Goal: Task Accomplishment & Management: Manage account settings

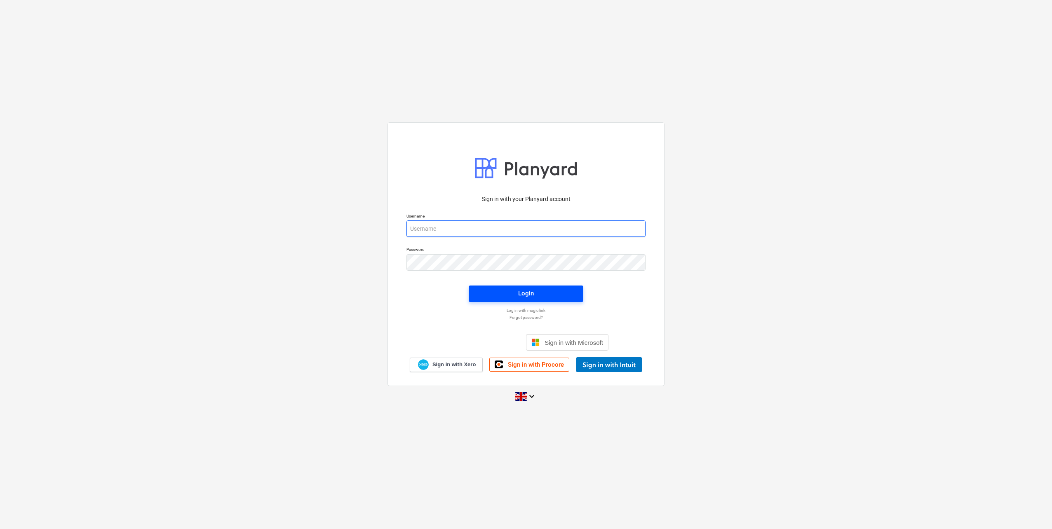
type input "[PERSON_NAME][EMAIL_ADDRESS][DOMAIN_NAME]"
click at [519, 292] on div "Login" at bounding box center [526, 293] width 16 height 11
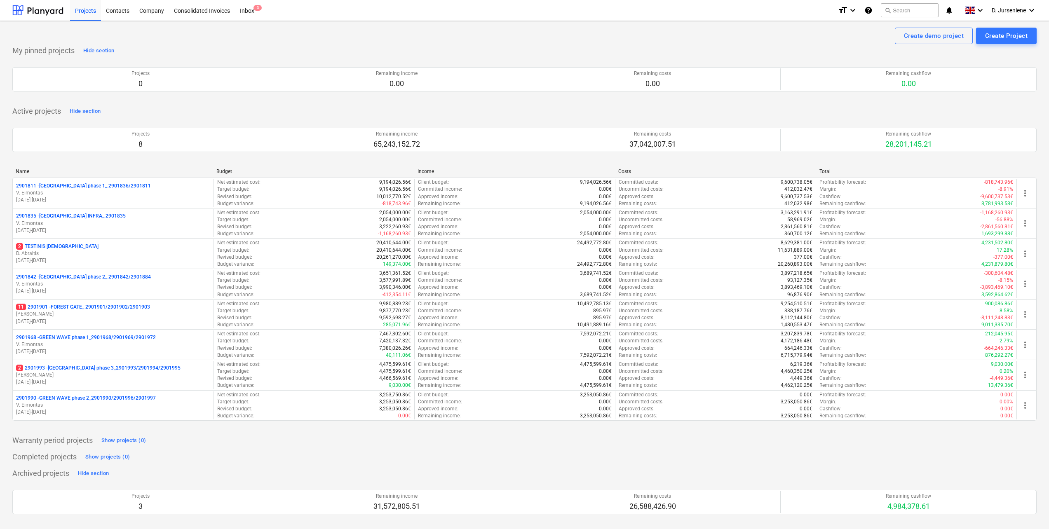
click at [86, 373] on p "[PERSON_NAME]" at bounding box center [113, 375] width 194 height 7
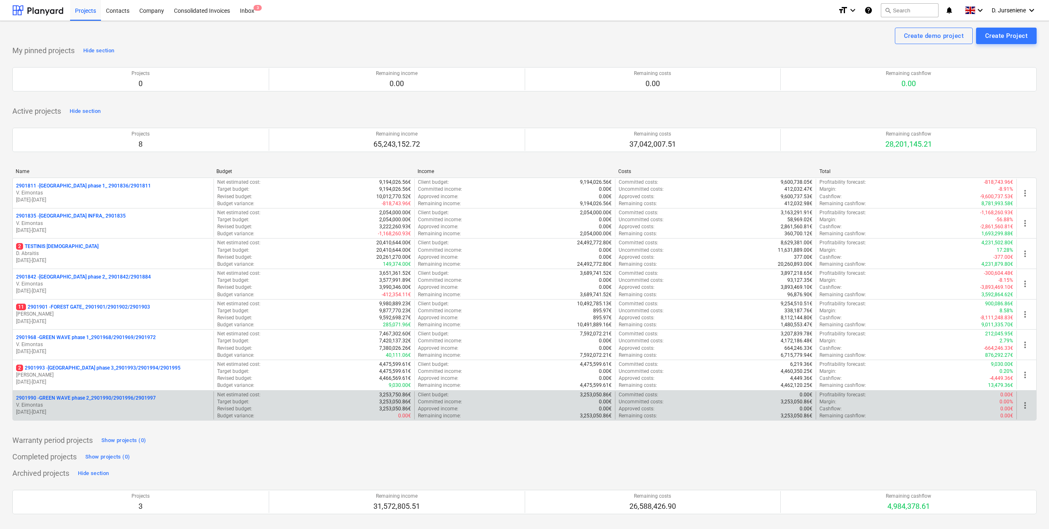
click at [96, 404] on p "V. Eimontas" at bounding box center [113, 405] width 194 height 7
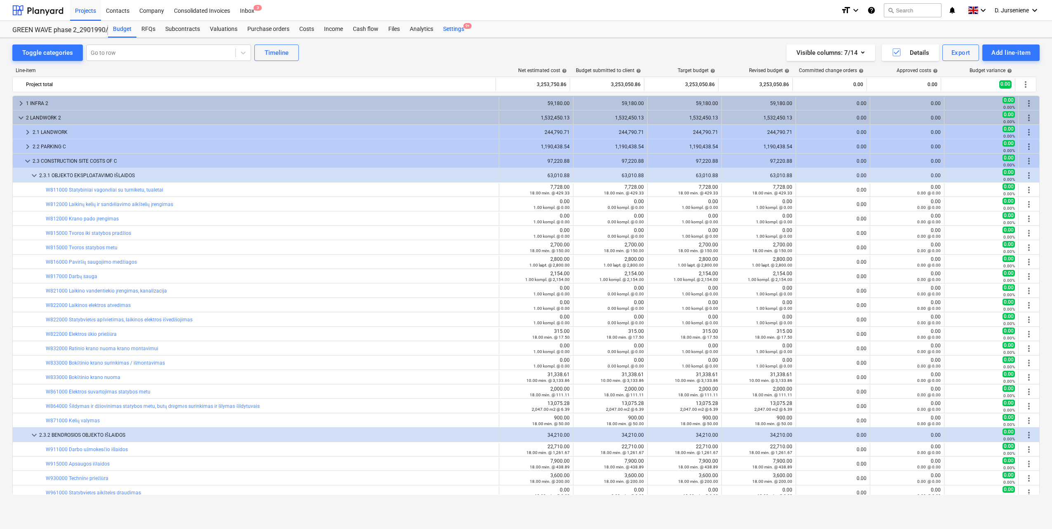
click at [446, 31] on div "Settings 9+" at bounding box center [453, 29] width 31 height 16
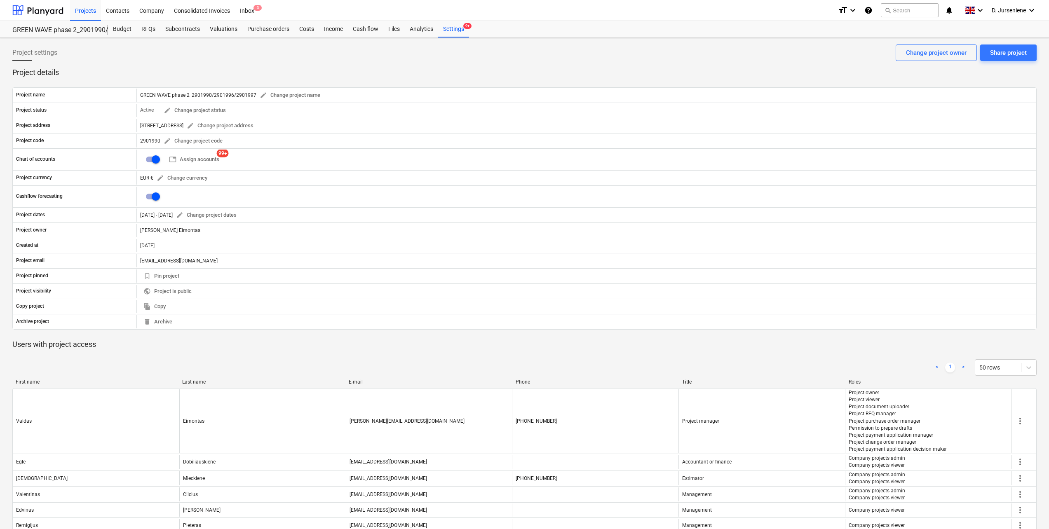
click at [248, 73] on p "Project details" at bounding box center [524, 73] width 1025 height 10
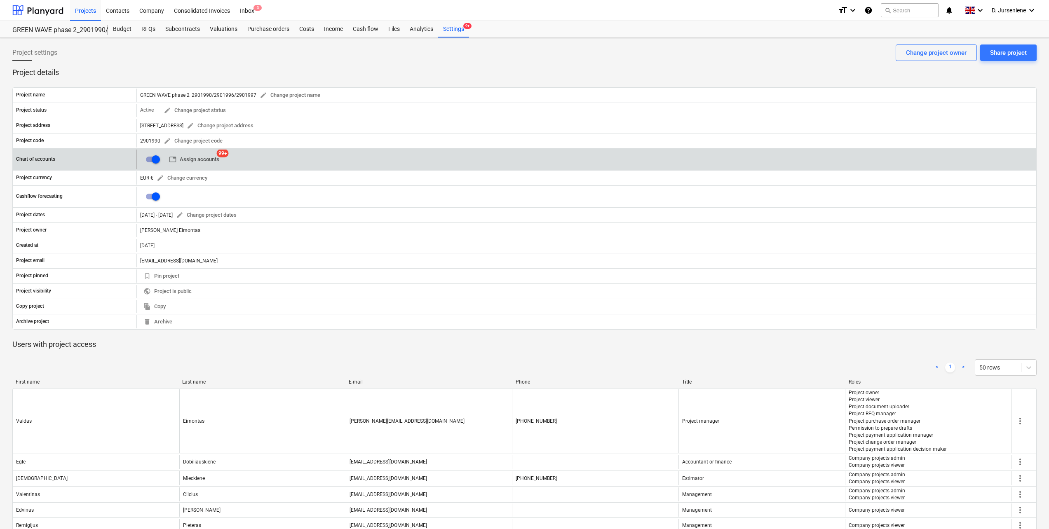
click at [195, 157] on span "table Assign accounts" at bounding box center [194, 159] width 50 height 9
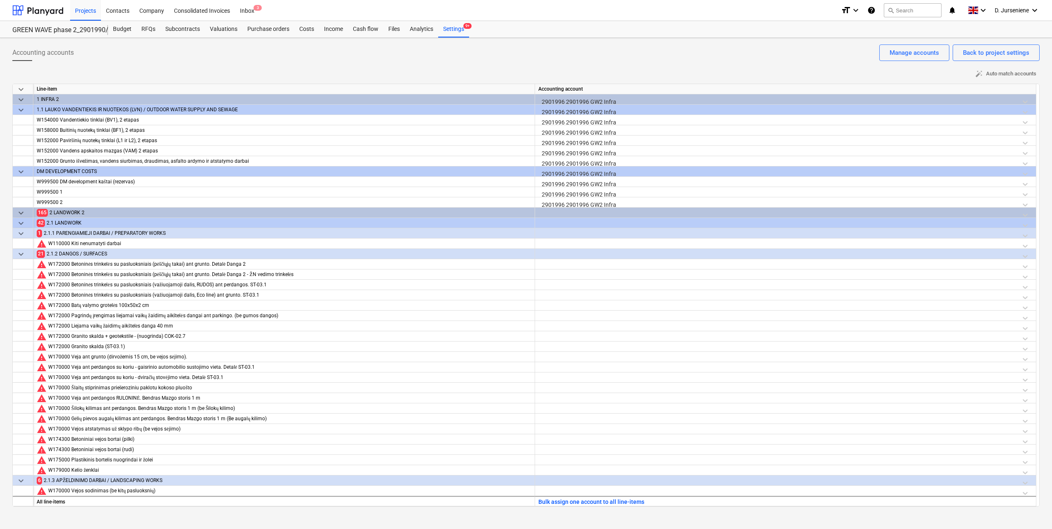
click at [1028, 212] on div at bounding box center [785, 215] width 494 height 14
click at [558, 213] on div at bounding box center [785, 215] width 494 height 14
click at [546, 213] on div at bounding box center [785, 215] width 494 height 14
click at [414, 211] on div "2 LANDWORK 2" at bounding box center [290, 213] width 482 height 10
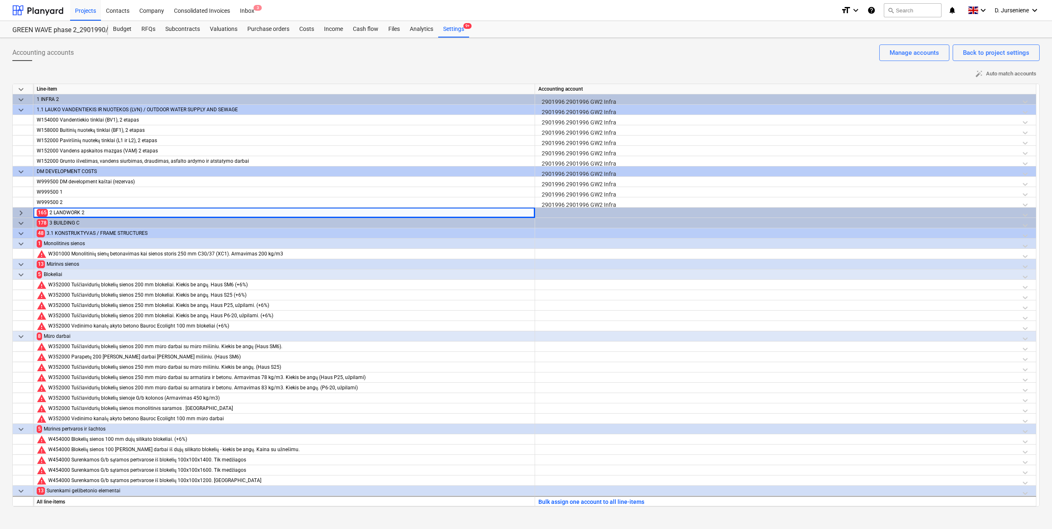
click at [26, 213] on span "keyboard_arrow_right" at bounding box center [21, 213] width 10 height 10
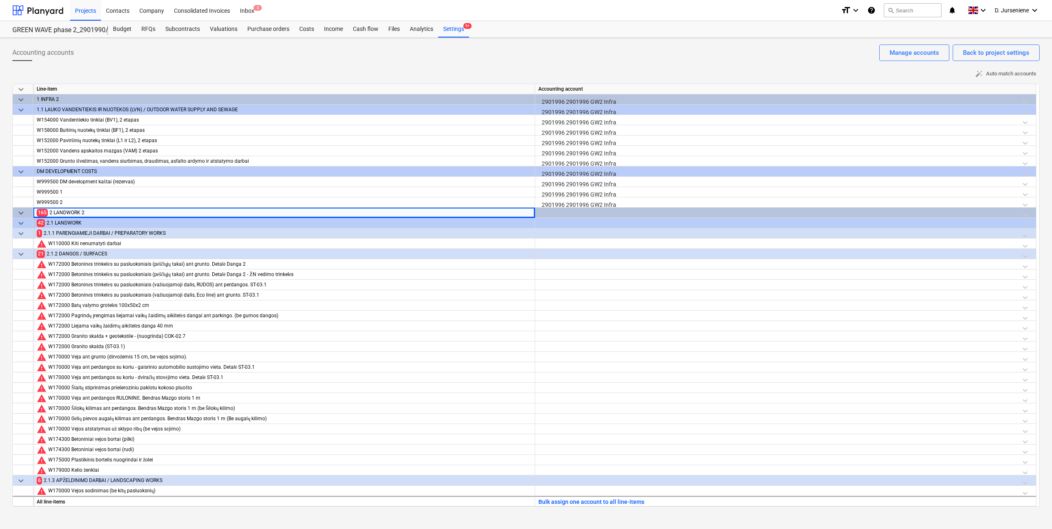
click at [555, 214] on div at bounding box center [785, 215] width 494 height 14
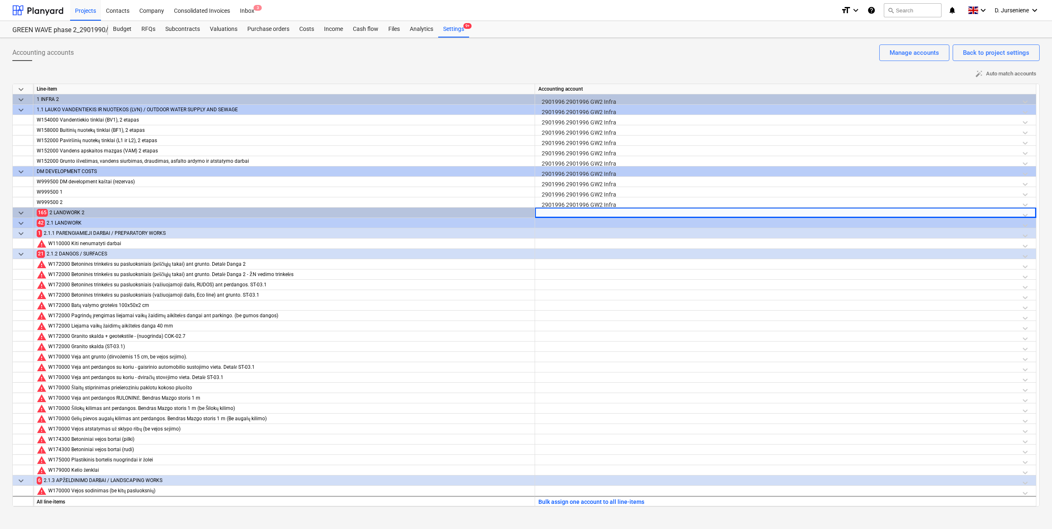
click at [557, 212] on div at bounding box center [785, 215] width 494 height 14
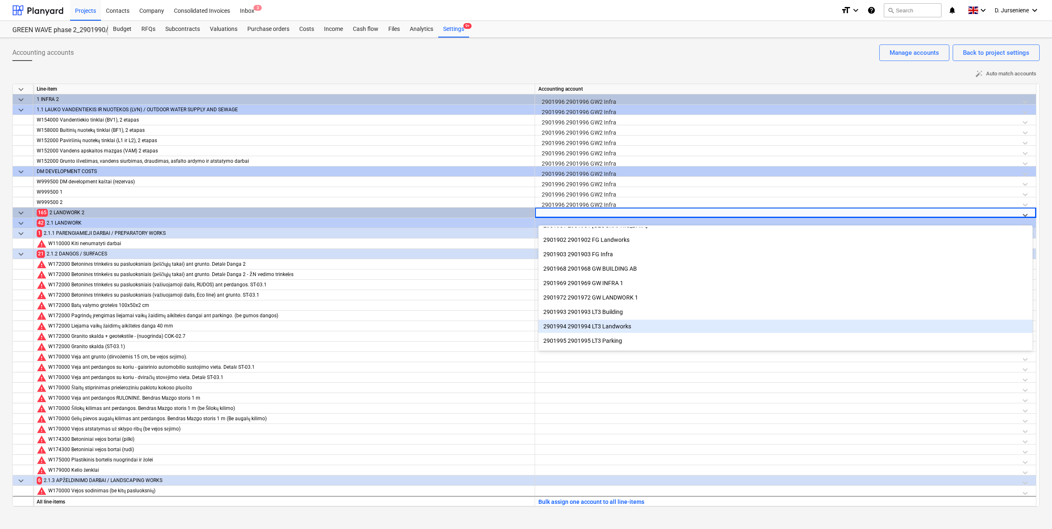
scroll to position [165, 0]
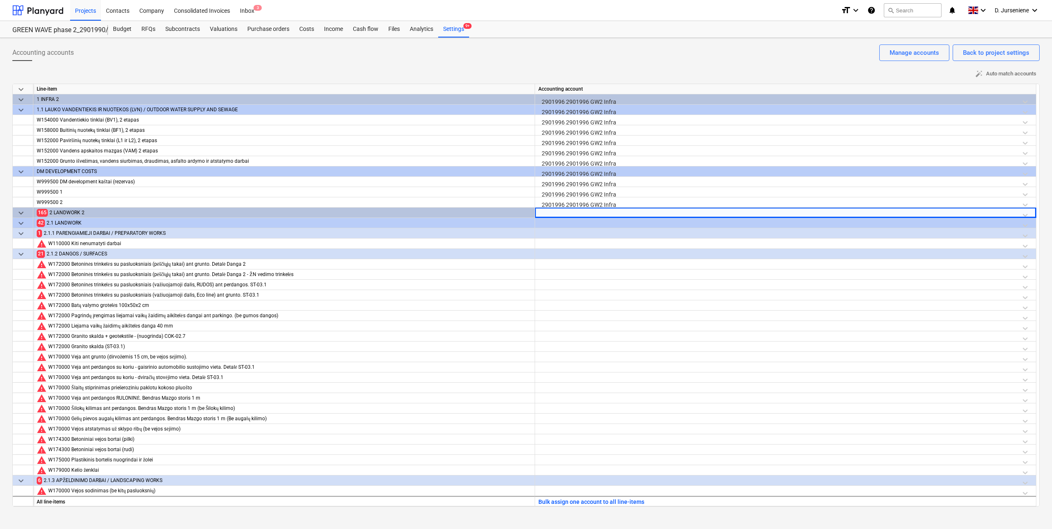
click at [595, 212] on div at bounding box center [778, 215] width 473 height 10
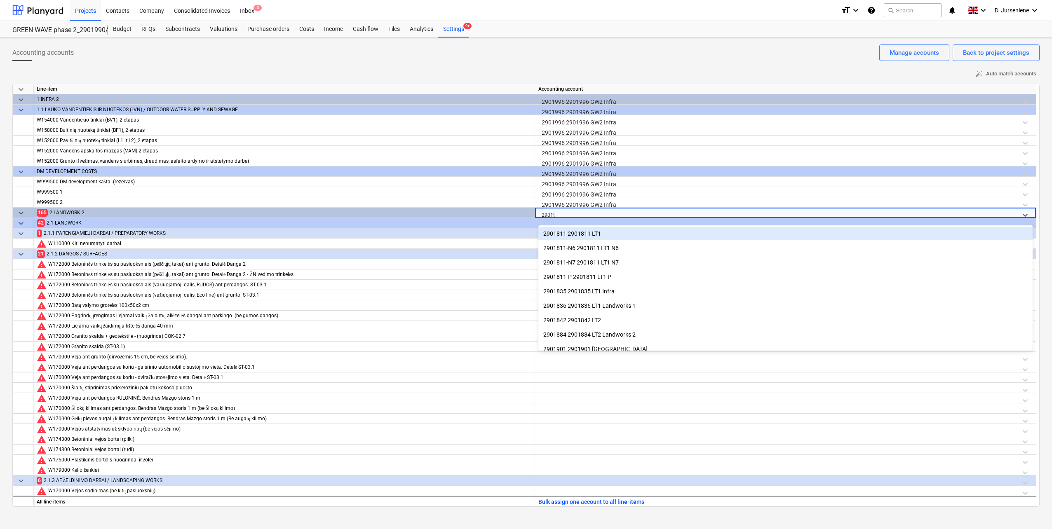
type input "290199"
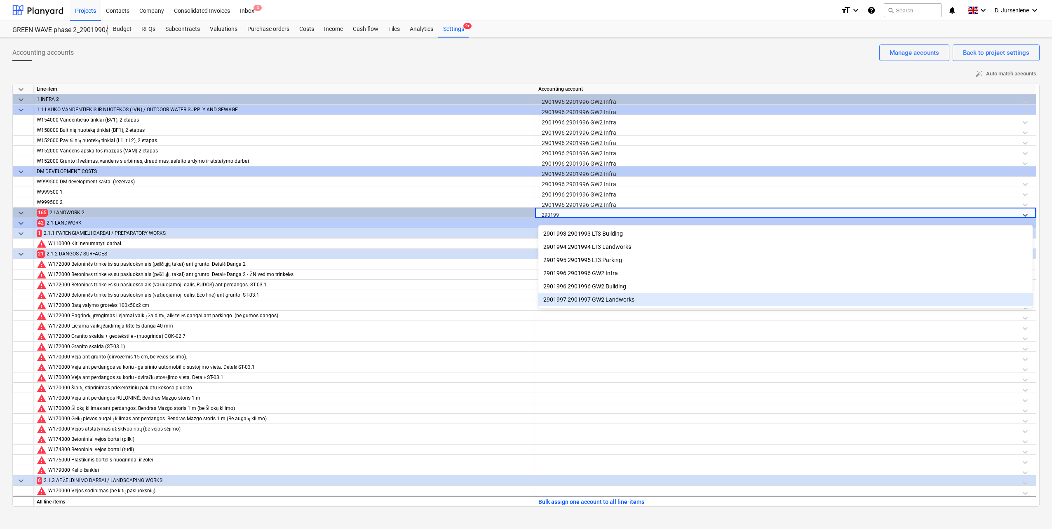
click at [578, 303] on div "2901997 2901997 GW2 Landworks" at bounding box center [785, 299] width 494 height 13
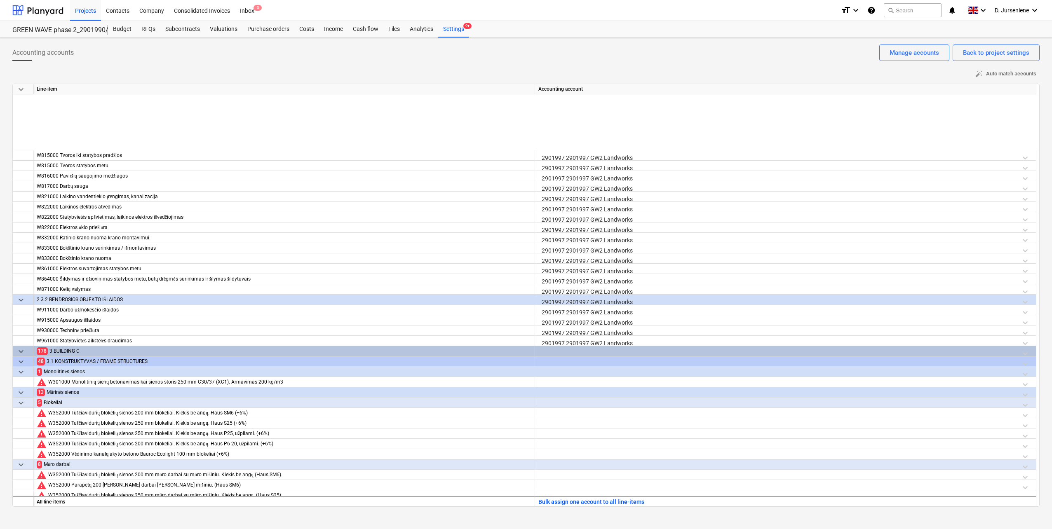
scroll to position [2061, 0]
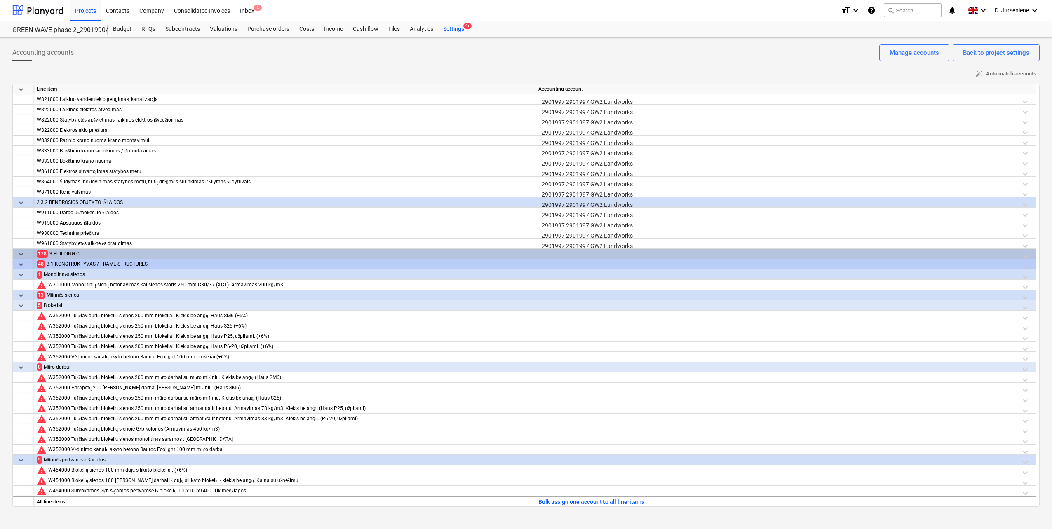
click at [512, 252] on div "3 BUILDING C" at bounding box center [290, 254] width 482 height 10
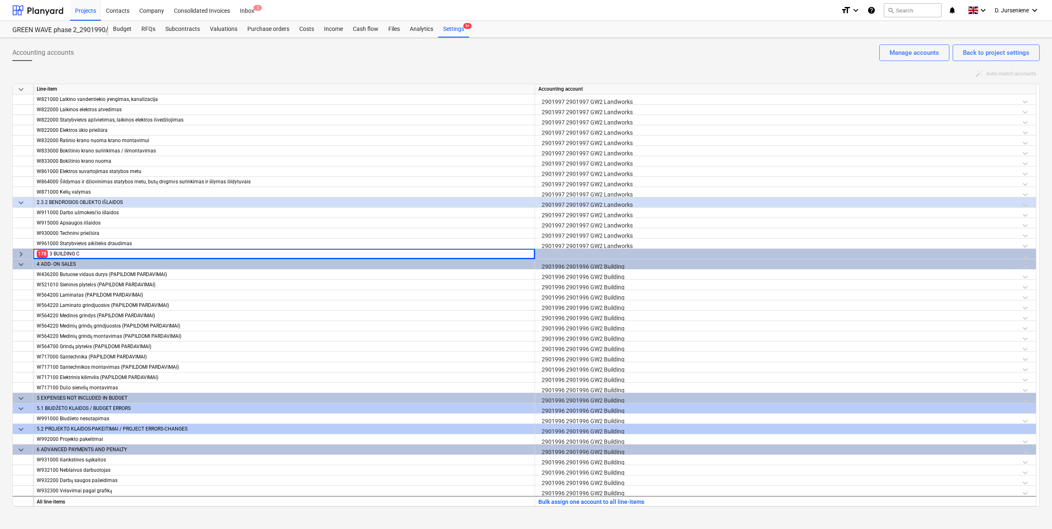
click at [548, 252] on div at bounding box center [785, 256] width 494 height 14
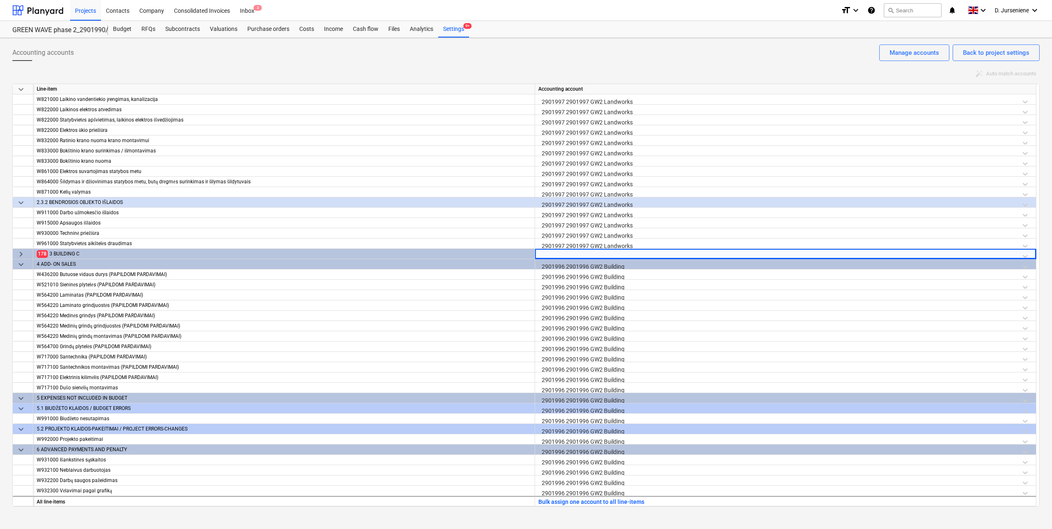
click at [559, 252] on div at bounding box center [785, 256] width 494 height 14
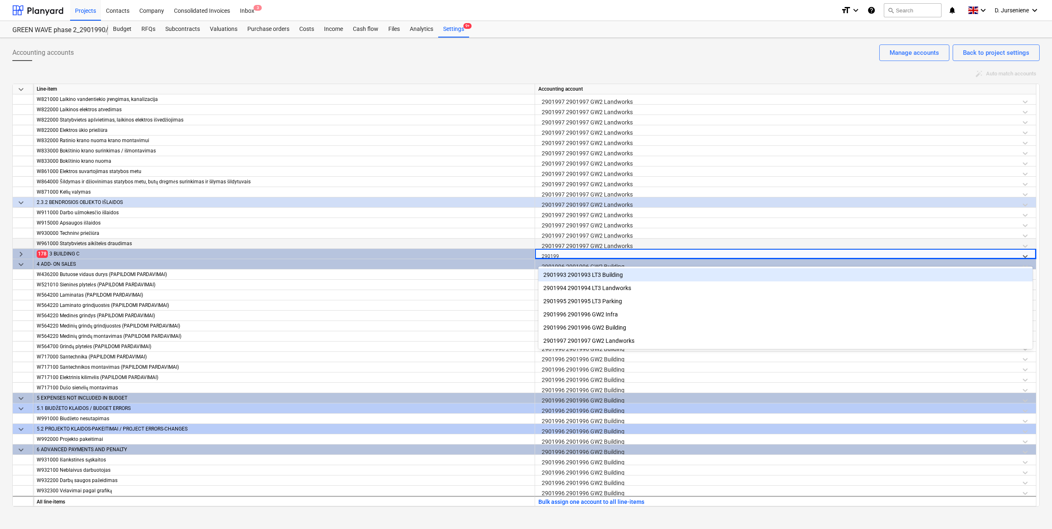
type input "2901996"
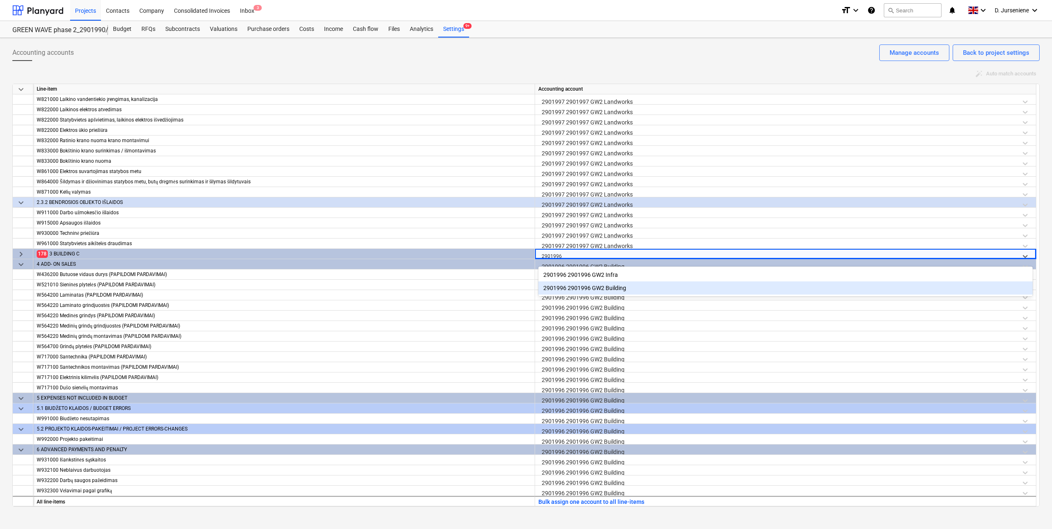
click at [606, 290] on div "2901996 2901996 GW2 Building" at bounding box center [785, 288] width 494 height 13
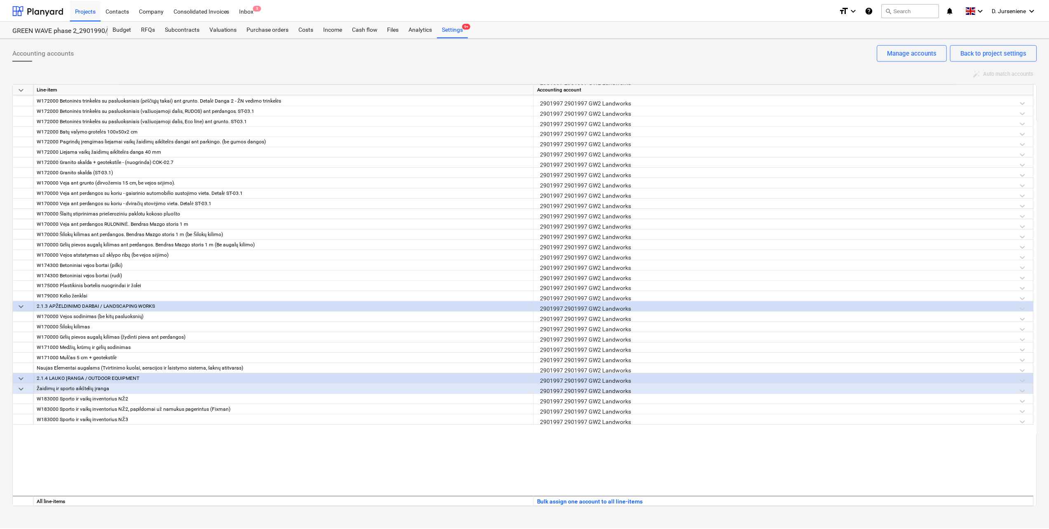
scroll to position [0, 0]
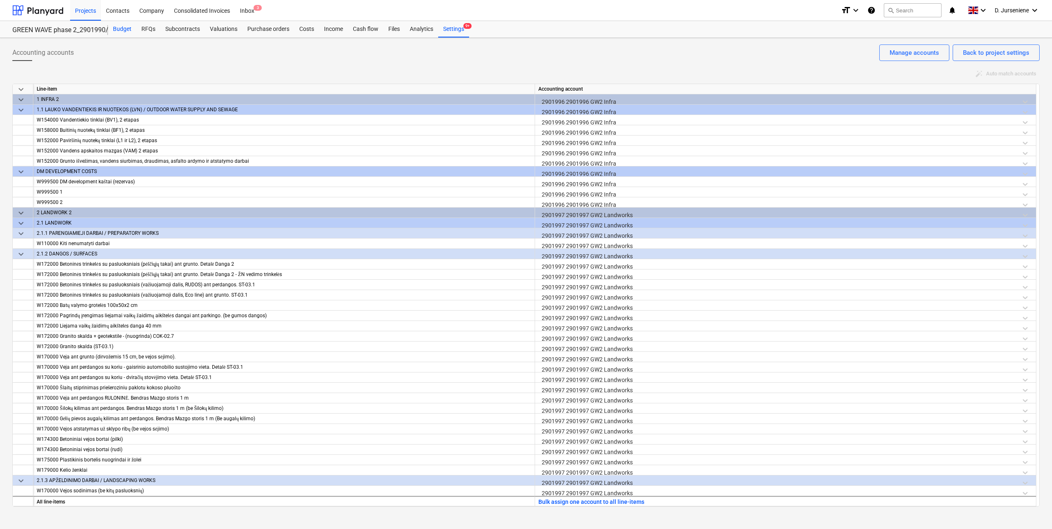
click at [125, 28] on div "Budget" at bounding box center [122, 29] width 28 height 16
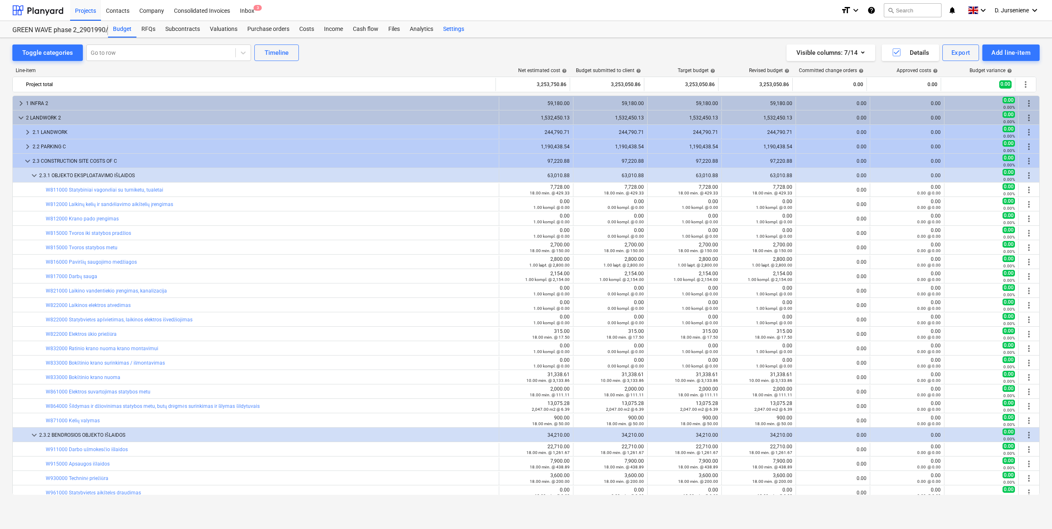
click at [449, 29] on div "Settings" at bounding box center [453, 29] width 31 height 16
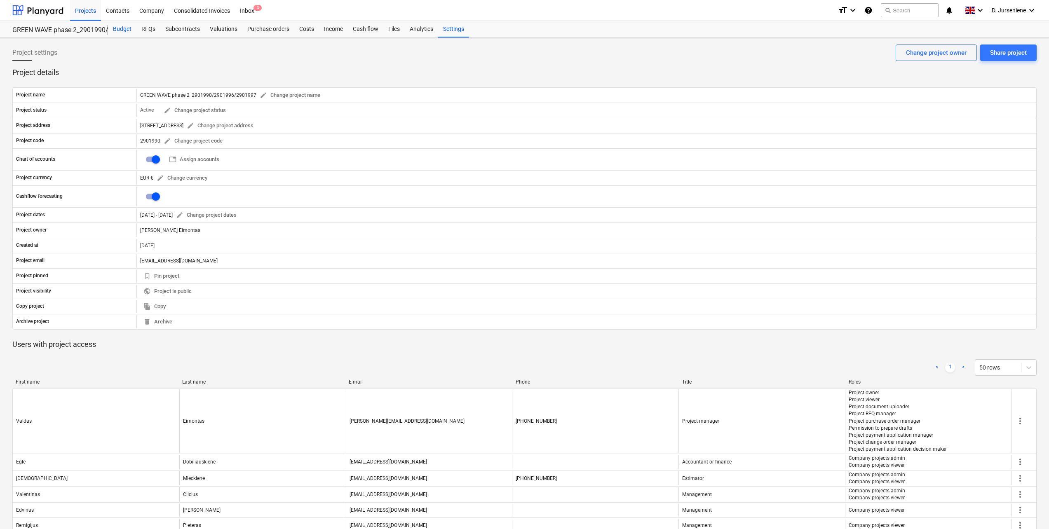
click at [129, 28] on div "Budget" at bounding box center [122, 29] width 28 height 16
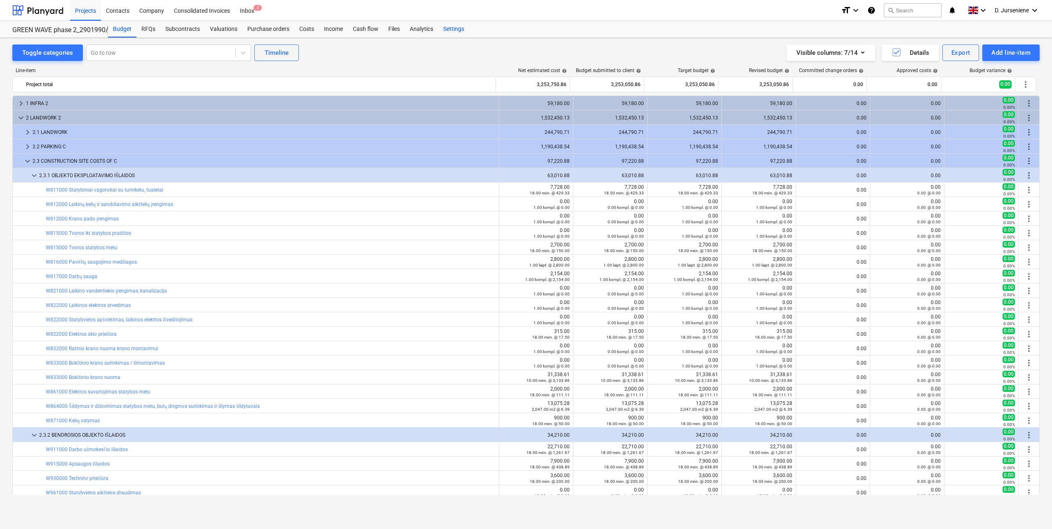
click at [459, 29] on div "Settings" at bounding box center [453, 29] width 31 height 16
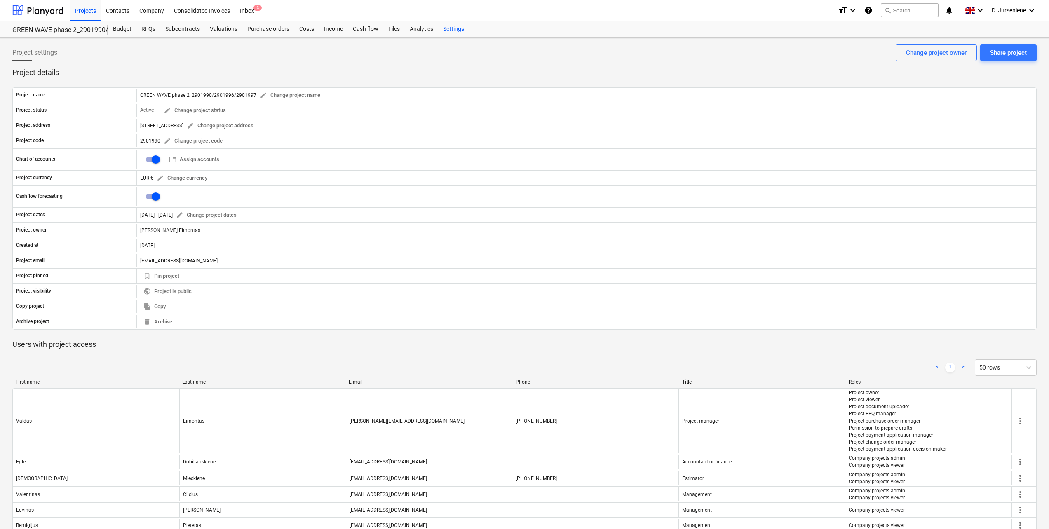
click at [847, 352] on div "< 1 > 50 rows First name Last name E-mail Phone Title Roles [PERSON_NAME] [PERS…" at bounding box center [524, 533] width 1025 height 367
click at [84, 11] on div "Projects" at bounding box center [85, 10] width 31 height 21
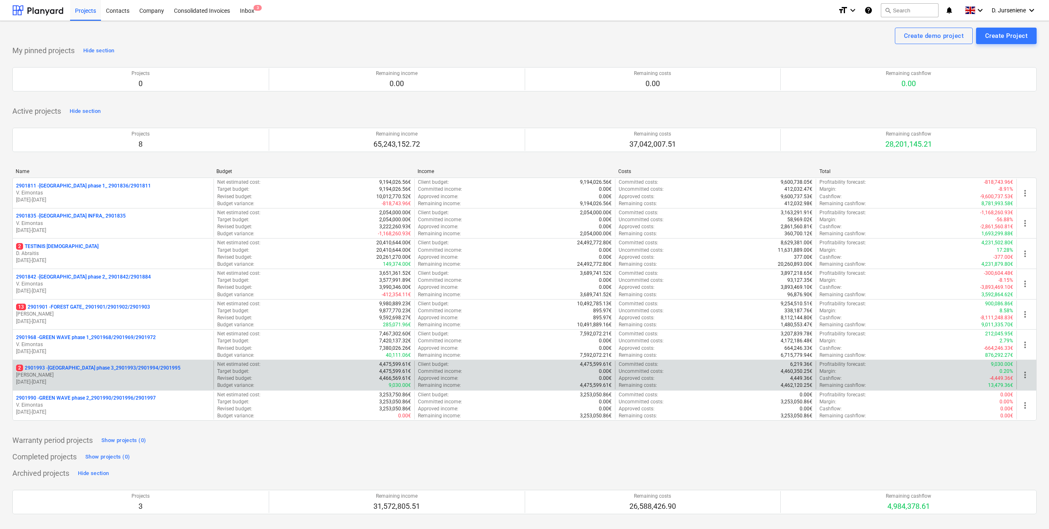
click at [123, 367] on p "2 2901993 - [GEOGRAPHIC_DATA] phase 3_2901993/2901994/2901995" at bounding box center [98, 368] width 164 height 7
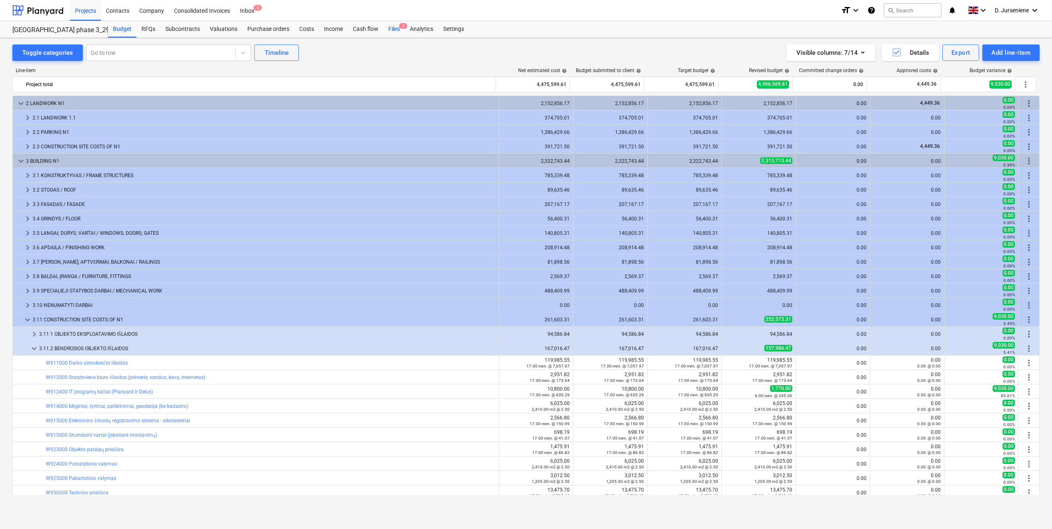
click at [388, 27] on div "Files 2" at bounding box center [393, 29] width 21 height 16
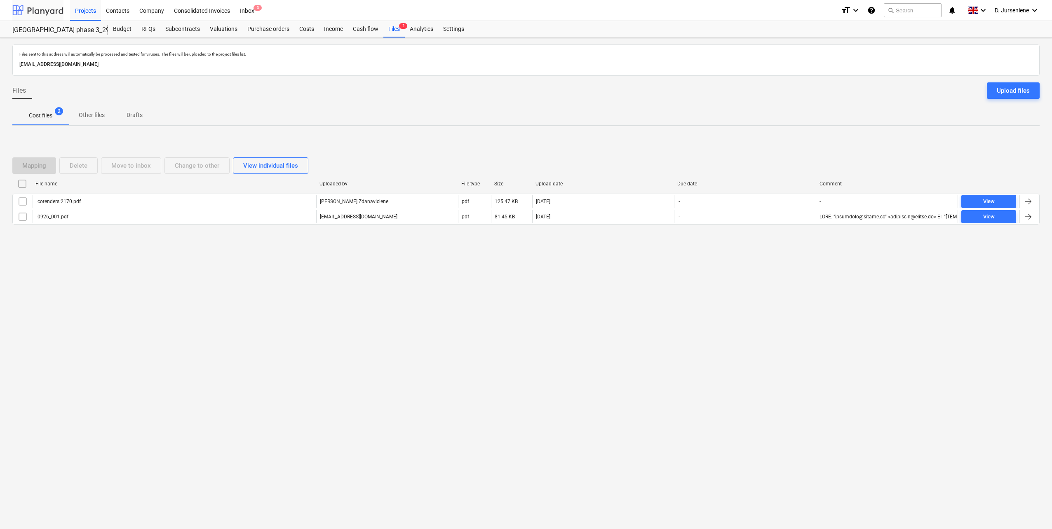
click at [33, 7] on div at bounding box center [37, 10] width 51 height 21
